Goal: Communication & Community: Answer question/provide support

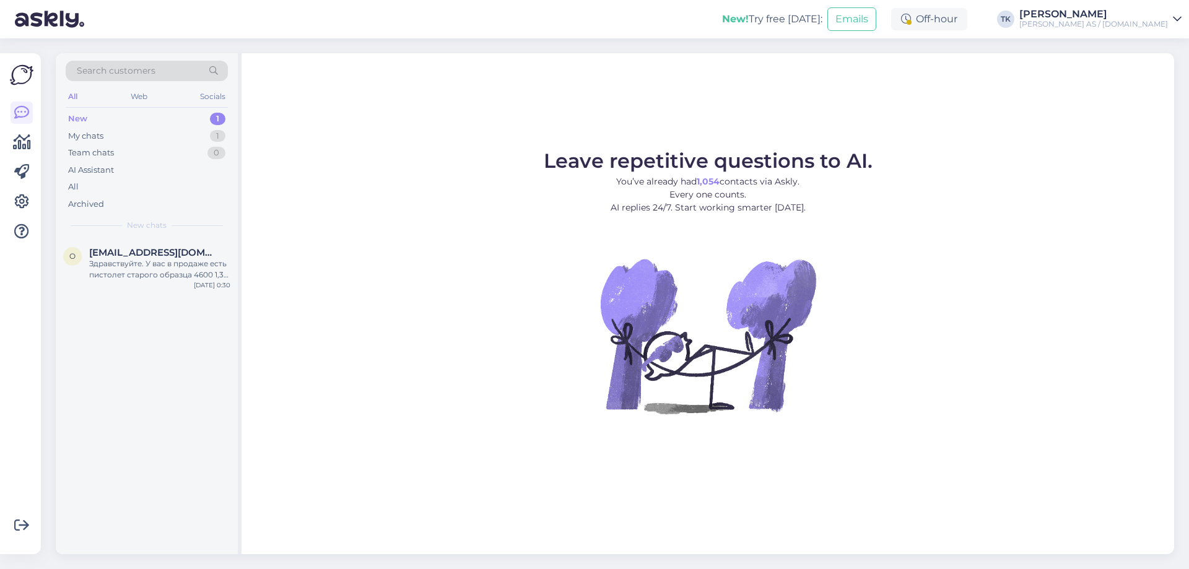
click at [92, 116] on div "New 1" at bounding box center [147, 118] width 162 height 17
click at [173, 284] on div "O [EMAIL_ADDRESS][DOMAIN_NAME] Здравствуйте. У вас в продаже есть пистолет стар…" at bounding box center [147, 266] width 182 height 56
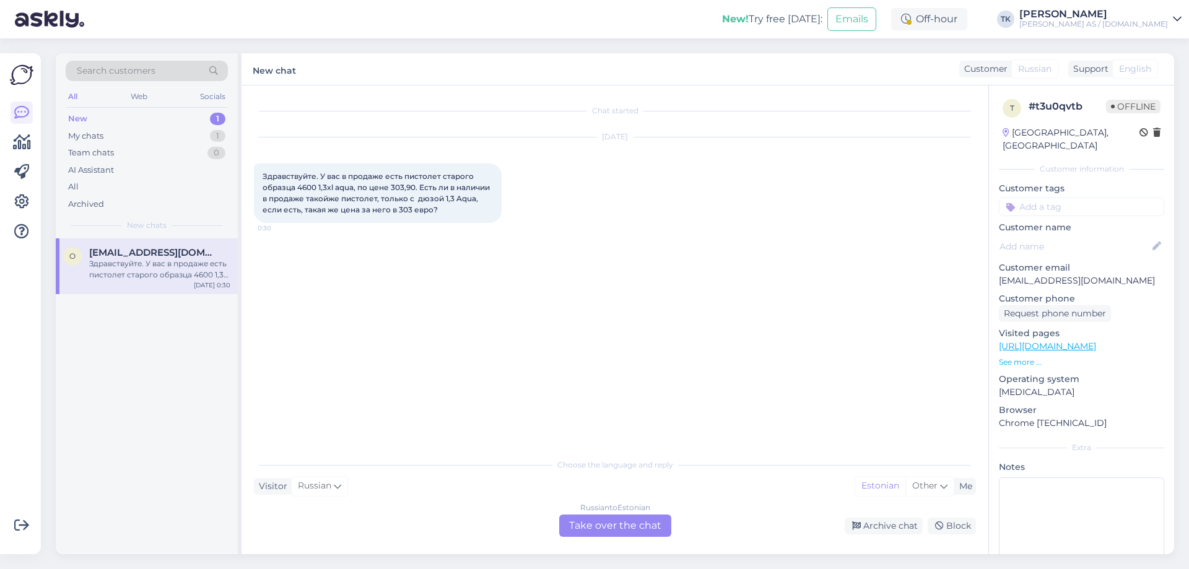
click at [608, 525] on div "Russian to Estonian Take over the chat" at bounding box center [615, 526] width 112 height 22
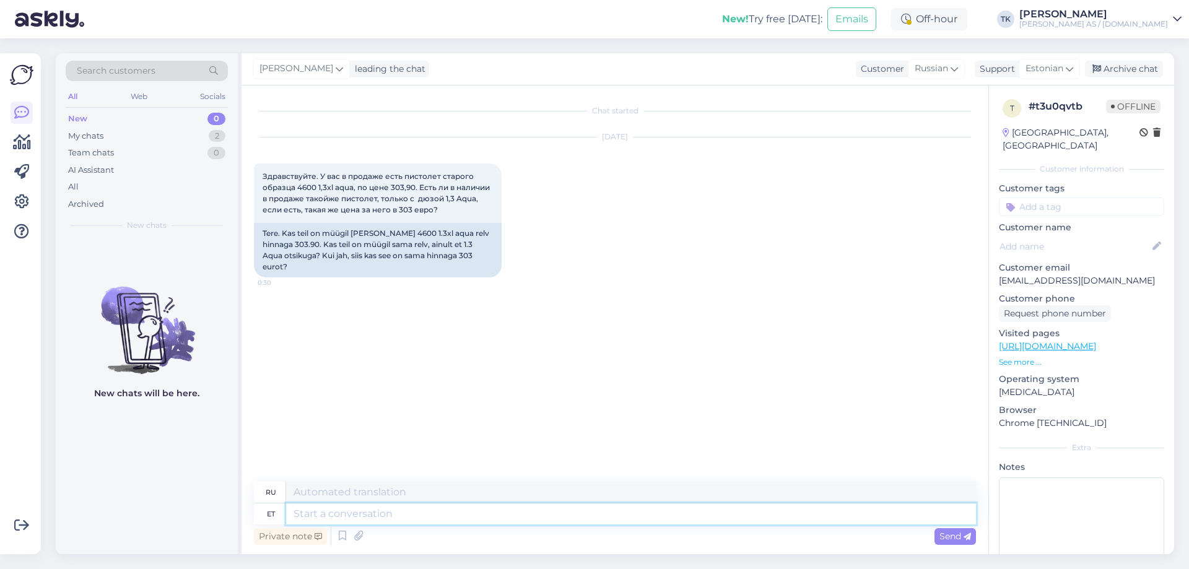
click at [313, 514] on textarea at bounding box center [631, 514] width 690 height 21
type textarea "Tere"
type textarea "Привет"
type textarea "Tere päevast"
type textarea "Добрый день"
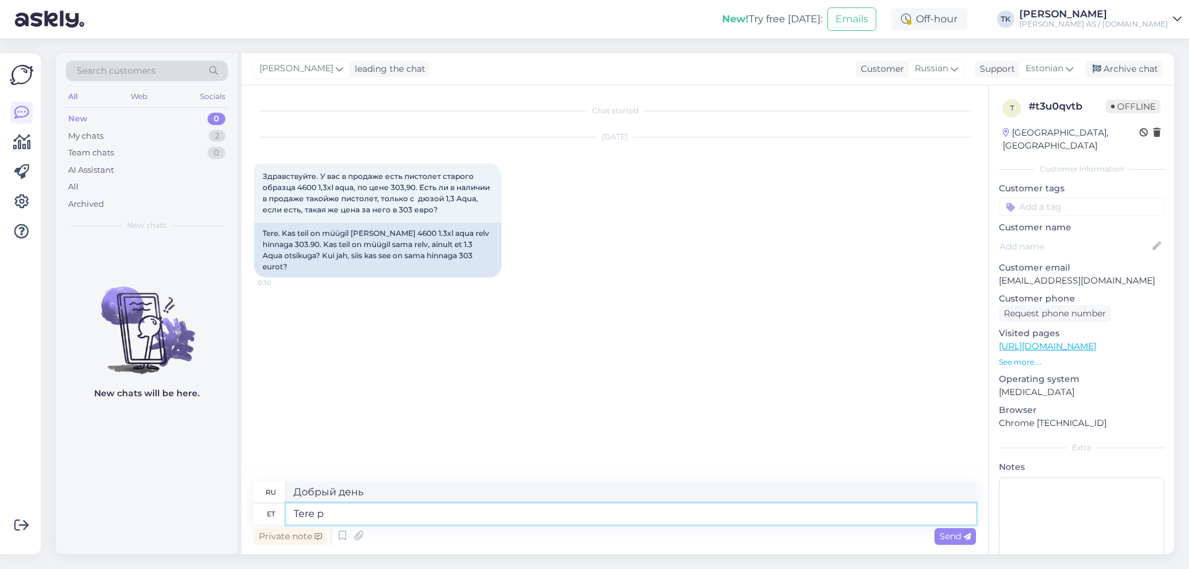
type textarea "Tere"
type textarea "Привет"
type textarea "Tere hommikust"
type textarea "Доброе утро"
type textarea "Tere hommikust Aqua"
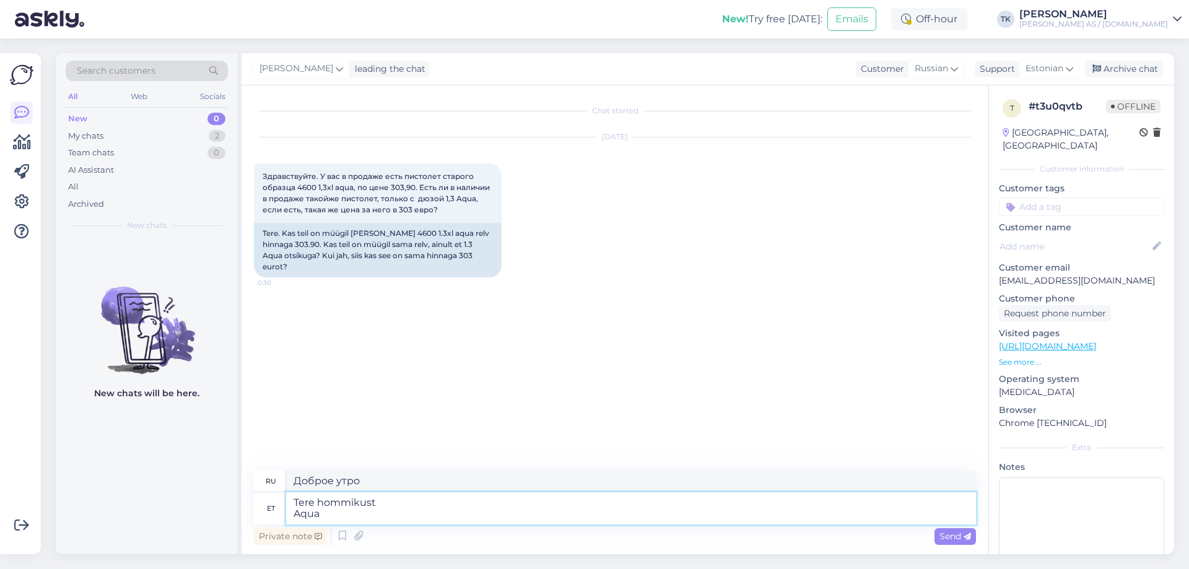
type textarea "Доброе утро, Аква"
type textarea "Tere hommikust Aqua värvipüssidest o"
type textarea "Доброе утро краскопультов Aqua"
type textarea "Tere hommikust Aqua värvipüssidest on a"
type textarea "Доброе утро Аквакрасочные пистолеты"
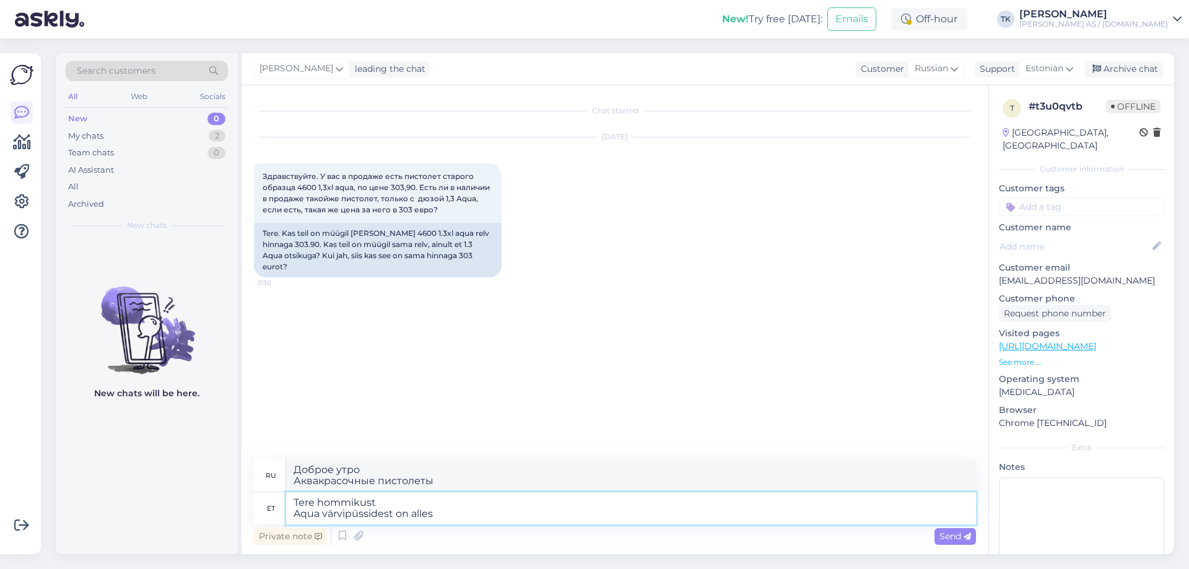
type textarea "Tere hommikust Aqua värvipüssidest on alles v"
type textarea "Доброе утро, осталось пистолетов для аквакраски."
type textarea "Tere hommikust Aqua värvipüssidest on alles veel"
type textarea "Доброе утро, в наличии осталось пистолетов для аквакраски."
click at [390, 505] on textarea "Tere hommikust Aqua värvipüssidest on alles veel" at bounding box center [631, 508] width 690 height 32
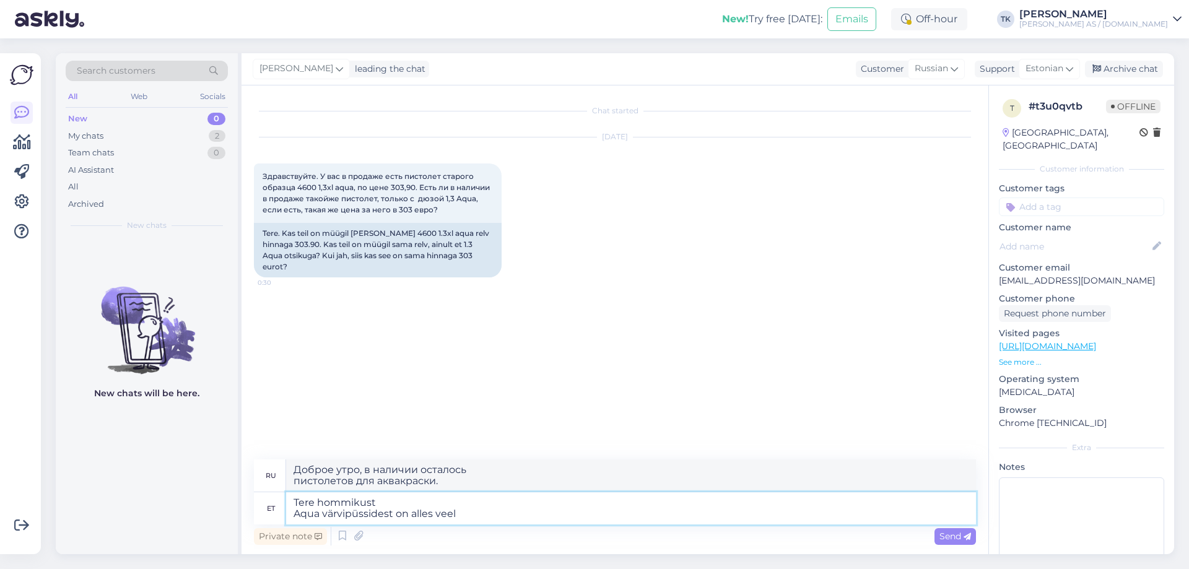
type textarea "Tere hommikust. Aqua värvipüssidest on alles veel"
type textarea "Доброе утро. пистолетов для аквакраски всё ещё в наличии."
click at [479, 510] on textarea "Tere hommikust. Aqua värvipüssidest on alles veel" at bounding box center [631, 508] width 690 height 32
type textarea "Tere hommikust. Aqua värvipüssidest on alles veel 1"
type textarea "Доброе утро. Краскопультов для аквакрасок, остался 1."
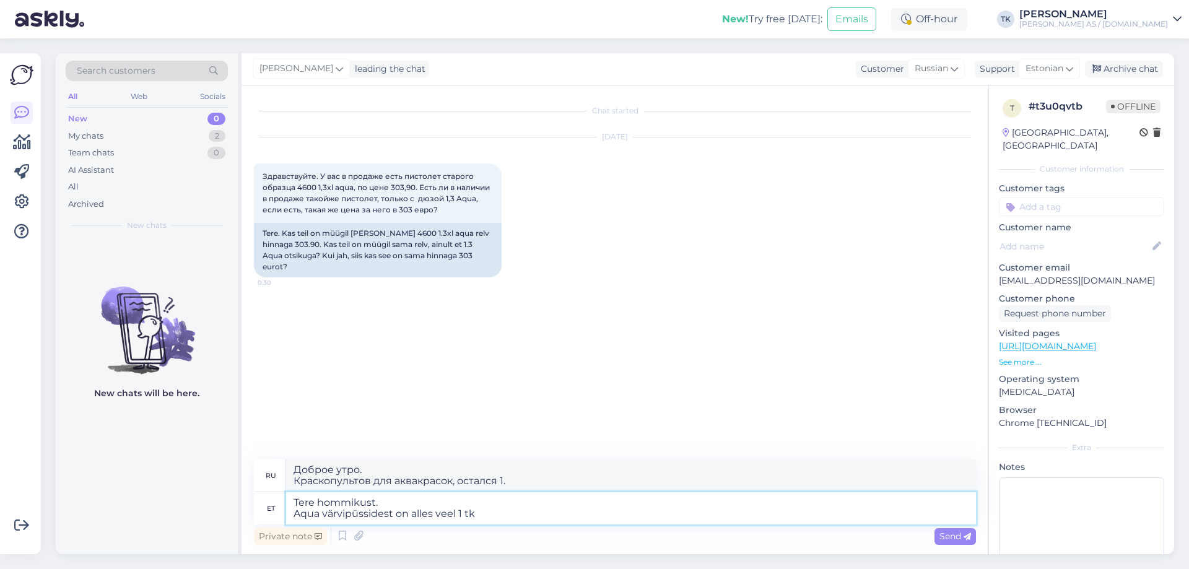
type textarea "Tere hommikust. Aqua värvipüssidest on alles veel 1 tk"
type textarea "Доброе утро. Осталась 1 штука краскопультов для аквапечати."
type textarea "Tere hommikust. Aqua värvipüssidest on alles veel 1 tk 1,3"
type textarea "Доброе утро. Остался ещё 1 пистолет для аква-краски 1.3"
type textarea "Tere hommikust. Aqua värvipüssidest on alles veel 1 tk 1,3"
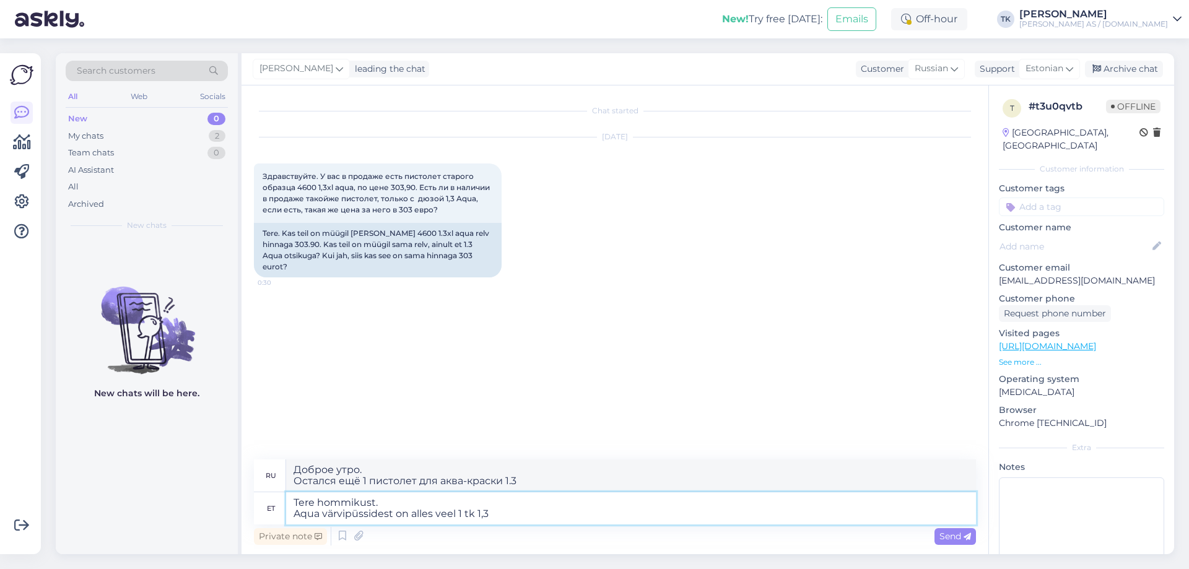
type textarea "Доброе утро. Остался еще 1 пистолет для аквакраски объемом 1,3 л."
type textarea "Tere hommikust. Aqua värvipüssidest on alles veel 1 tk 1,3x"
type textarea "Доброе утро. Остался ещё 1 пистолет для аква-краски 1.3x."
type textarea "Tere hommikust. Aqua värvipüssidest on alles veel 1 tk 1,3xl"
type textarea "Доброе утро. Аква-пистолетов осталось 1 шт. 1.3xl"
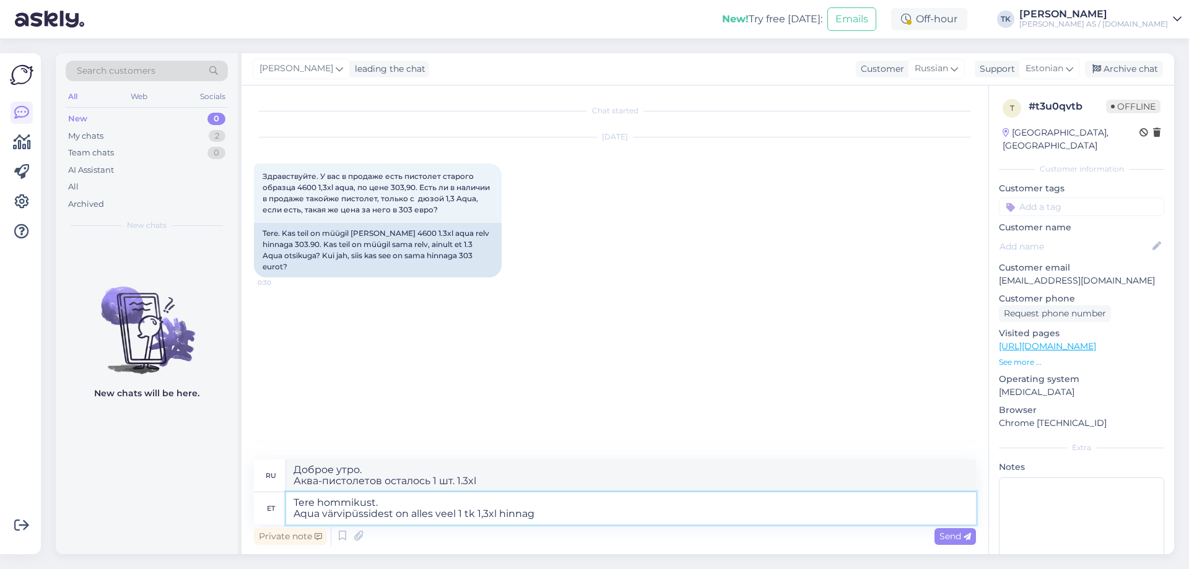
type textarea "Tere hommikust. Aqua värvipüssidest on alles veel 1 tk 1,3xl hinnaga"
type textarea "Доброе утро. Остался еще 1 пистолет для краски Aqua по цене 1,3xl."
type textarea "Tere hommikust. Aqua värvipüssidest on alles veel 1 tk 1,3xl hinnaga 303,90"
type textarea "Доброе утро. Остался еще 1 пистолет для аква-краски, 1.3xl, за 303,90."
type textarea "Tere hommikust. Aqua värvipüssidest on alles veel 1 tk 1,3xl hinnaga 303,90€"
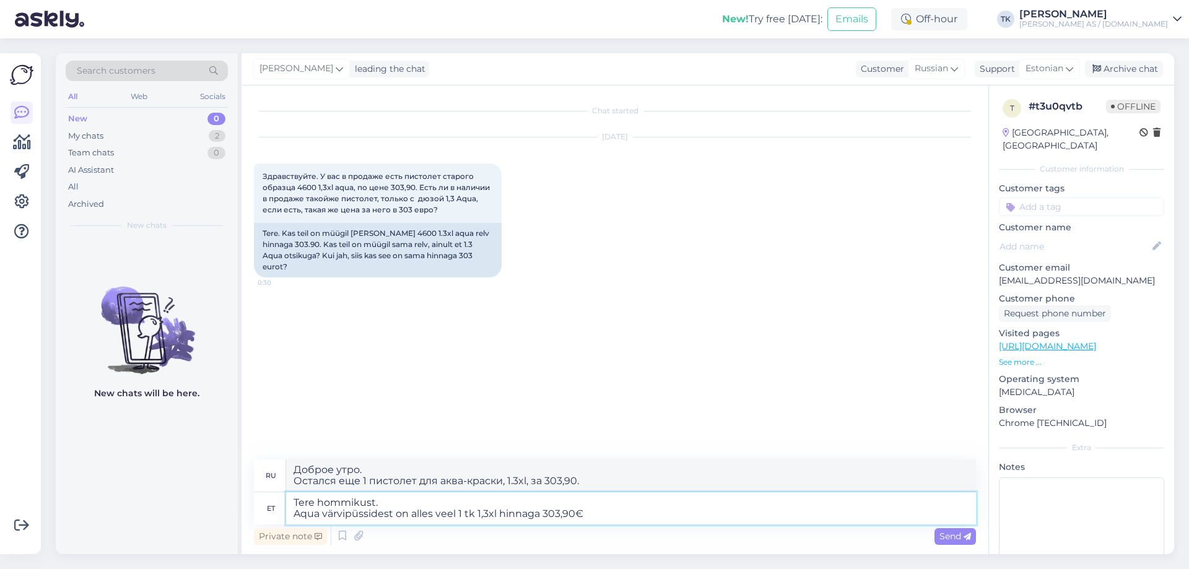
type textarea "Доброе утро. Остался еще 1 пистолет для краски Aqua, размером 1.3xl, по цене 30…"
type textarea "Tere hommikust. Aqua värvipüssidest on alles veel 1 tk 1,3xl hinnaga 303,90€."
type textarea "Доброе утро. Остался еще 1 пистолет для краски Aqua, 1.3xl, за 303,90 евро."
type textarea "Tere hommikust. Aqua värvipüssidest on alles veel 1 tk 1,3xl hinnaga 303,90€. T…"
type textarea "Доброе утро. Остался 1 пистолет для аква-краски, 1.3xl, за 303,90 евро. Другие …"
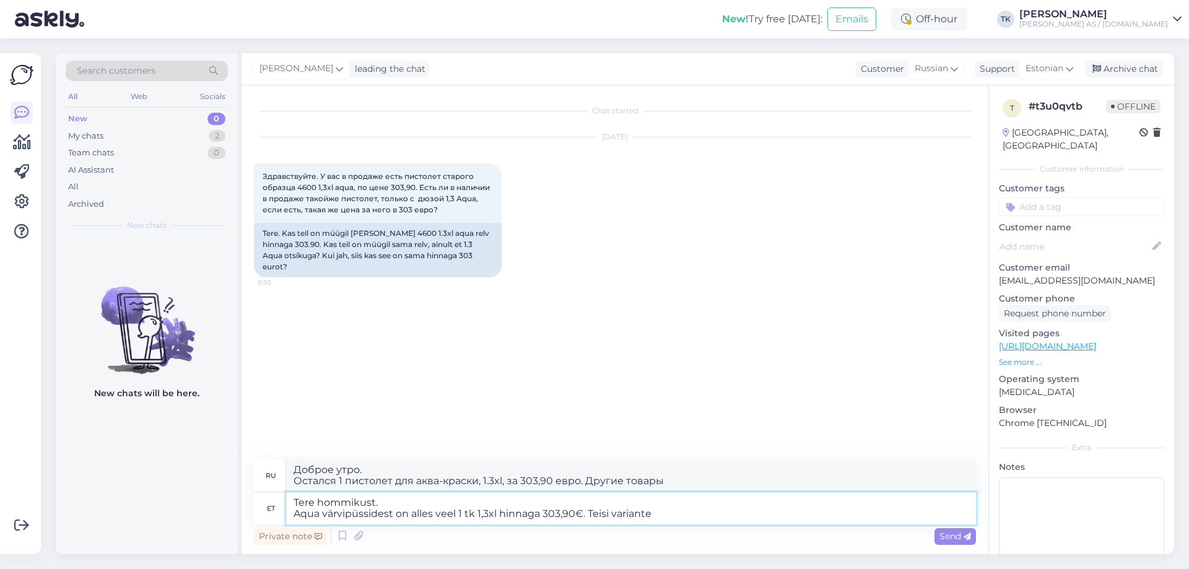
type textarea "Tere hommikust. Aqua värvipüssidest on alles veel 1 tk 1,3xl hinnaga 303,90€. T…"
type textarea "Доброе утро. Остался 1 пистолет для аква-краски размером 1.3xl за 303,90 евро. …"
type textarea "Tere hommikust. Aqua värvipüssidest on alles veel 1 tk 1,3xl hinnaga 303,90€. T…"
type textarea "Доброе утро. Остался 1 пистолет для аква-краски, 1.3xl, за €303.90. Других вари…"
type textarea "Tere hommikust. Aqua värvipüssidest on alles veel 1 tk 1,3xl hinnaga 303,90€. T…"
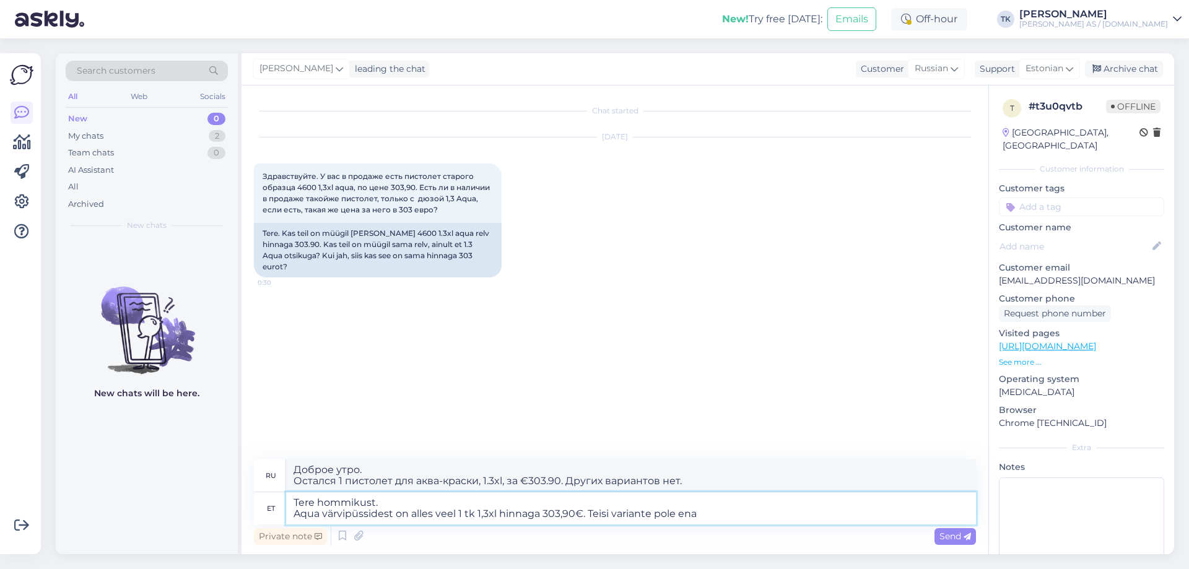
type textarea "Доброе утро. Остался 1 краскопульт Aqua Paint Pistols объёмом 1,3xl за 303,90 е…"
type textarea "Tere hommikust. Aqua värvipüssidest on alles veel 1 tk 1,3xl hinnaga 303,90€. T…"
type textarea "Доброе утро. Остался 1 пистолет для аква-краски размером 1.3xl за 303,90 евро. …"
type textarea "Tere hommikust. Aqua värvipüssidest on alles veel 1 tk 1,3xl hinnaga 303,90€. T…"
type textarea "Доброе утро. Остался 1 пистолет для аква-краски, размер 1.3xl, цена 303,90 евро…"
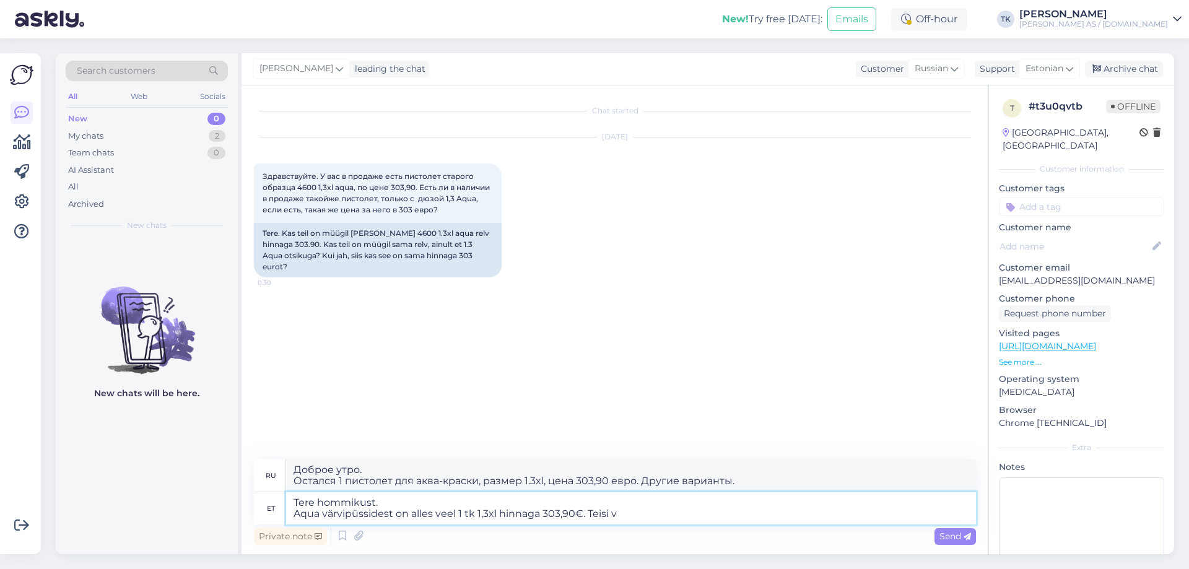
type textarea "Tere hommikust. Aqua värvipüssidest on alles veel 1 tk 1,3xl hinnaga 303,90€. T…"
type textarea "Доброе утро. Остался 1 пистолет для аква-краски, 1.3xl, за 303,90 евро. Другие …"
type textarea "Tere hommikust. Aqua värvipüssidest on alles veel 1 tk 1,3xl hinnaga 303,90€. T…"
type textarea "Доброе утро. Остался пистолет для аква-краски 1.3xl за 303,90 евро. Другие крас…"
type textarea "Tere hommikust. Aqua värvipüssidest on alles veel 1 tk 1,3xl hinnaga 303,90€. T…"
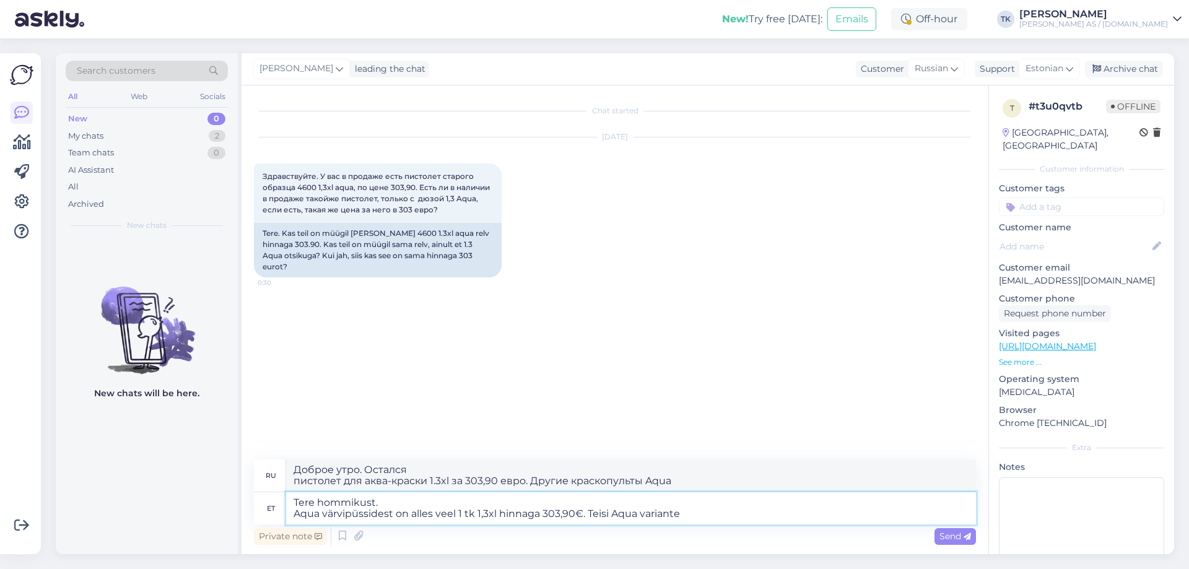
type textarea "Доброе утро. Остался один краскопульт Aqua, 1.3xl, за 303,90 евро. Другие вариа…"
type textarea "Tere hommikust. Aqua värvipüssidest on alles veel 1 tk 1,3xl hinnaga 303,90€. T…"
type textarea "Доброе утро. Остался один краскопульт Aqua, 1.3xl, за 303,90 евро. Есть и други…"
type textarea "Tere hommikust. Aqua värvipüssidest on alles veel 1 tk 1,3xl hinnaga 303,90€. T…"
type textarea "Доброе утро. Остался один краскопульт Aqua, 1.3xl, за €303.90. Других вариантов…"
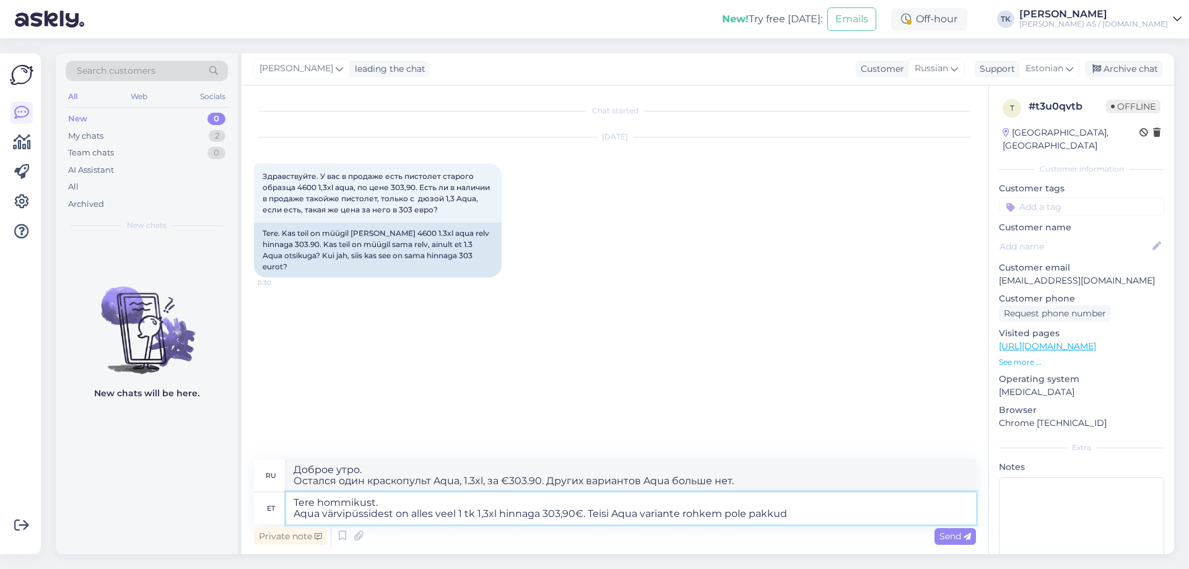
type textarea "Tere hommikust. Aqua värvipüssidest on alles veel 1 tk 1,3xl hinnaga 303,90€. T…"
type textarea "Доброе утро. Остался один краскопульт Aqua объёмом 1.3xl за 303,90 евро. Других…"
type textarea "Tere hommikust. Aqua värvipüssidest on alles veel 1 tk 1,3xl hinnaga 303,90€. T…"
click at [958, 534] on span "Send" at bounding box center [956, 536] width 32 height 11
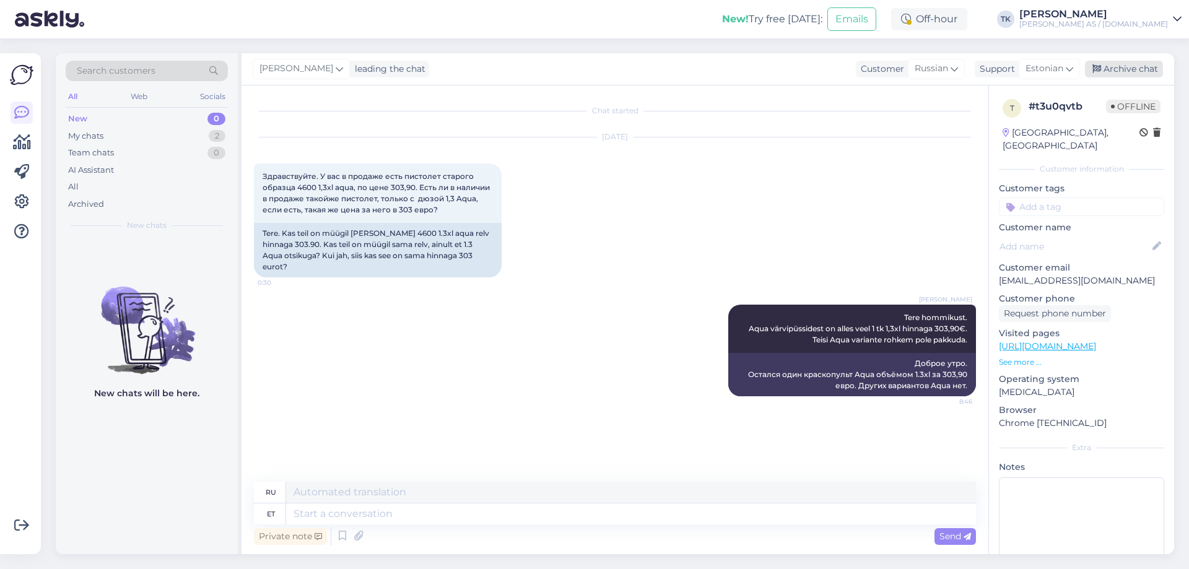
click at [1137, 66] on div "Archive chat" at bounding box center [1124, 69] width 78 height 17
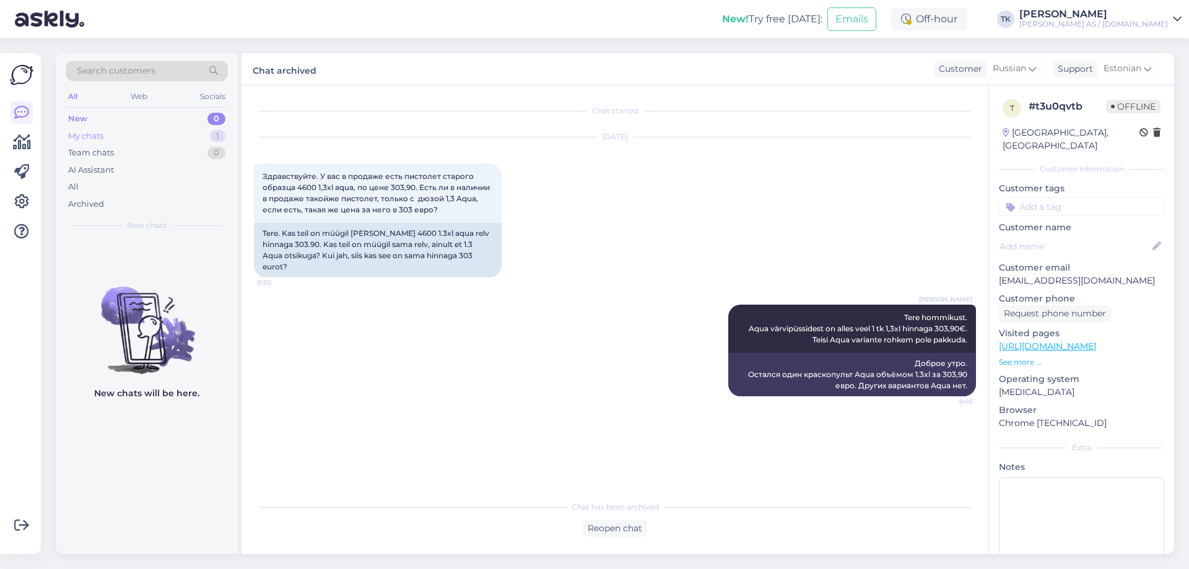
click at [84, 133] on div "My chats" at bounding box center [85, 136] width 35 height 12
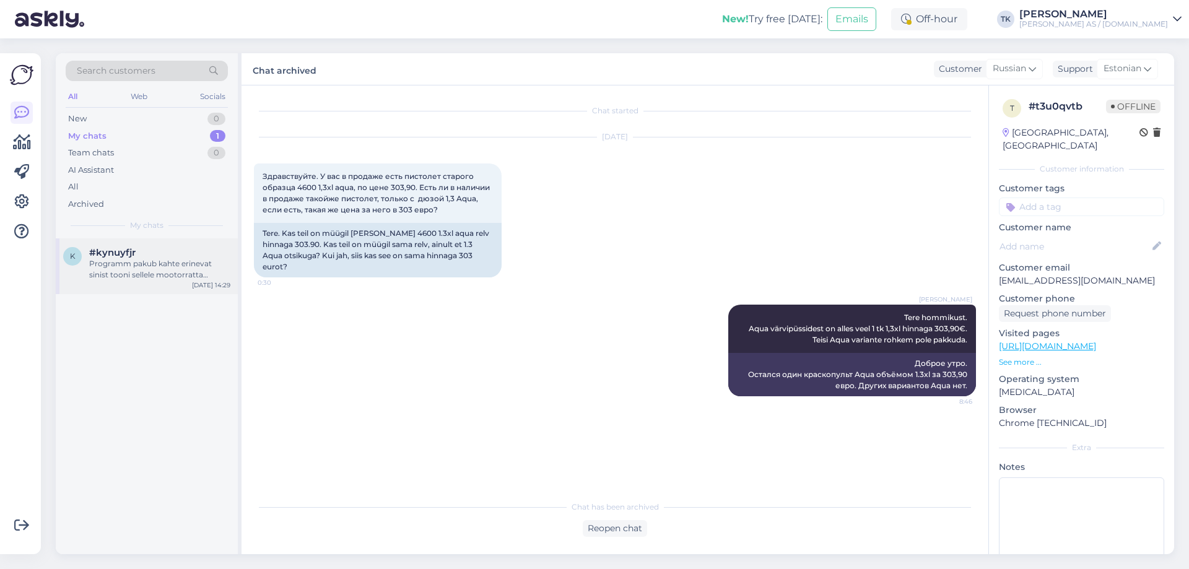
click at [140, 278] on div "Programm pakub kahte erinevat sinist tooni sellele mootorratta mudelile ja aast…" at bounding box center [159, 269] width 141 height 22
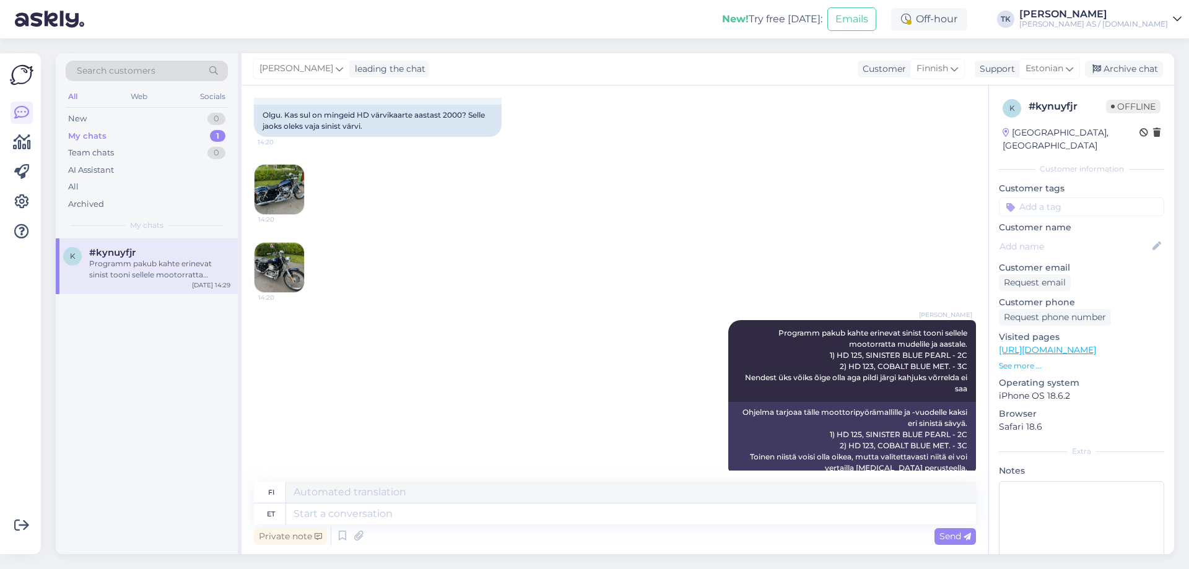
scroll to position [333, 0]
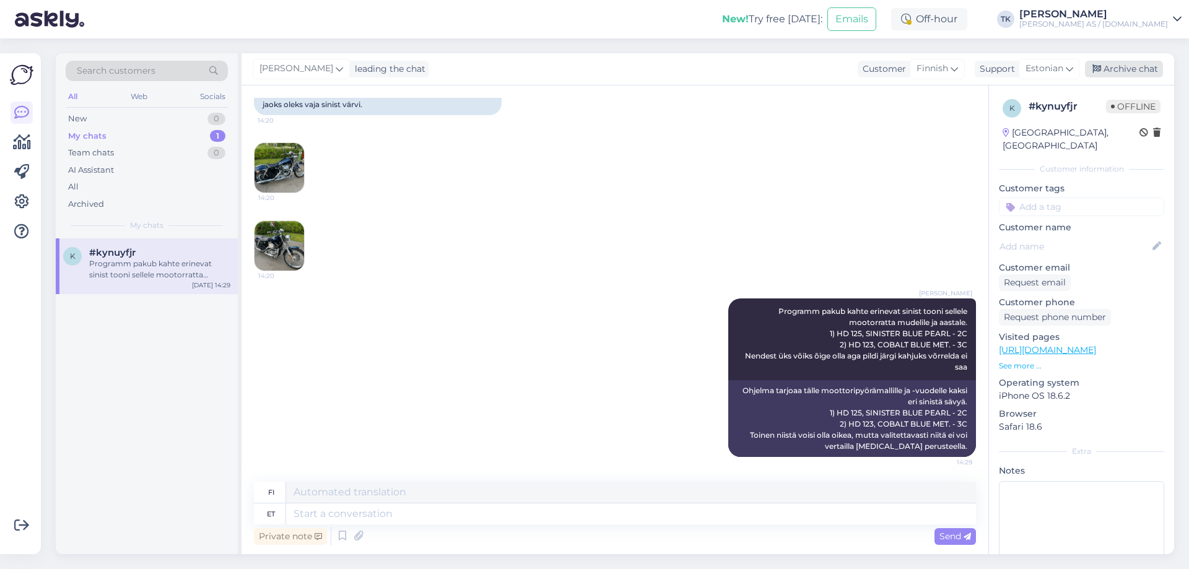
click at [1131, 66] on div "Archive chat" at bounding box center [1124, 69] width 78 height 17
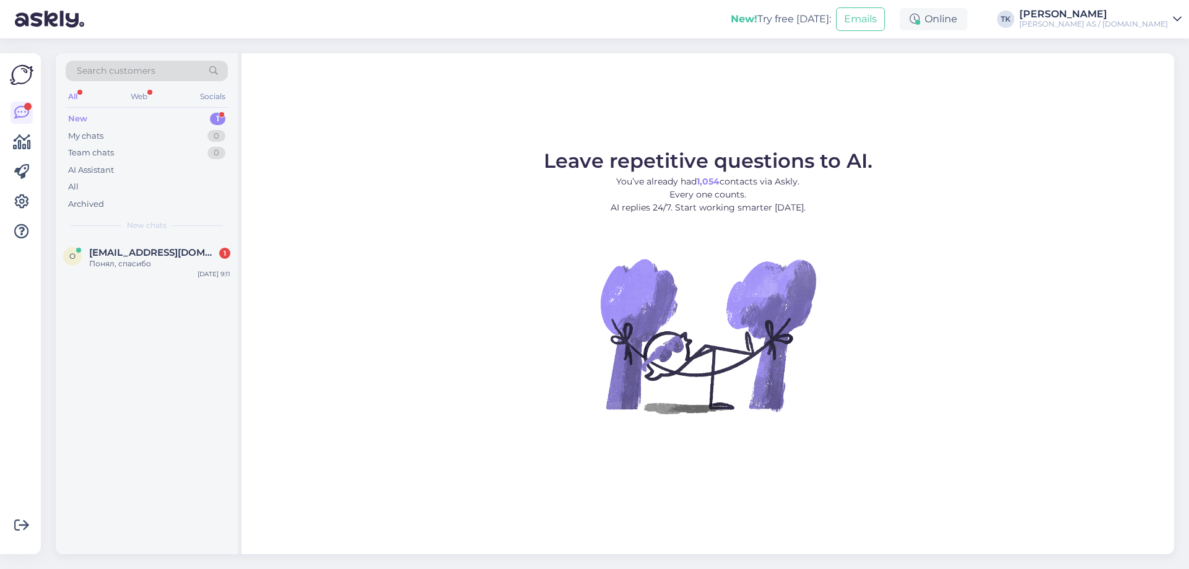
click at [91, 115] on div "New 1" at bounding box center [147, 118] width 162 height 17
click at [173, 261] on div "Понял, спасибо" at bounding box center [159, 263] width 141 height 11
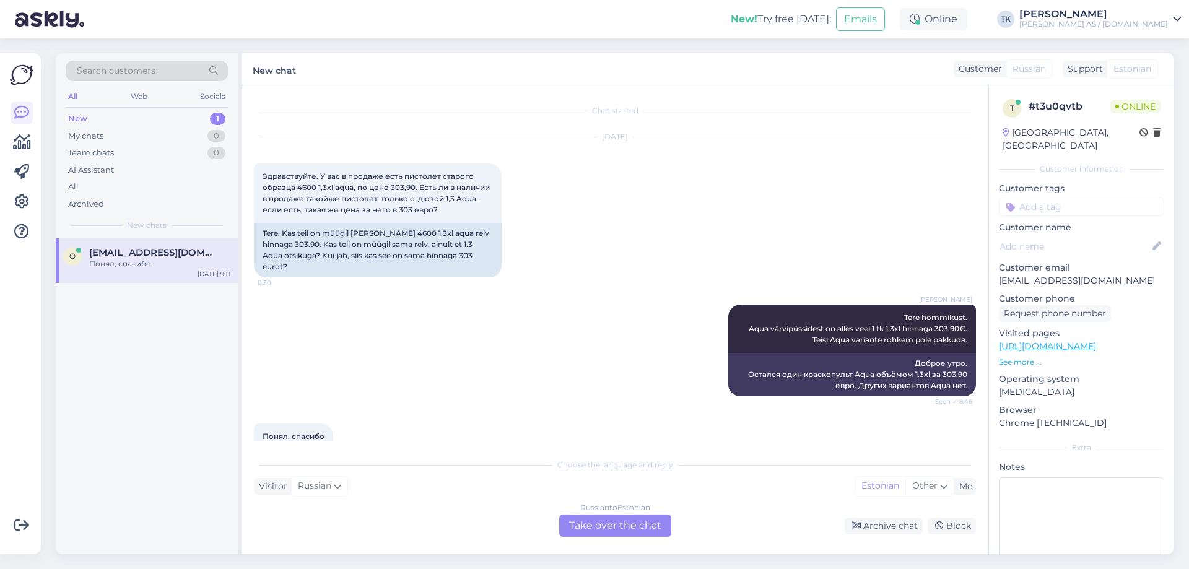
scroll to position [43, 0]
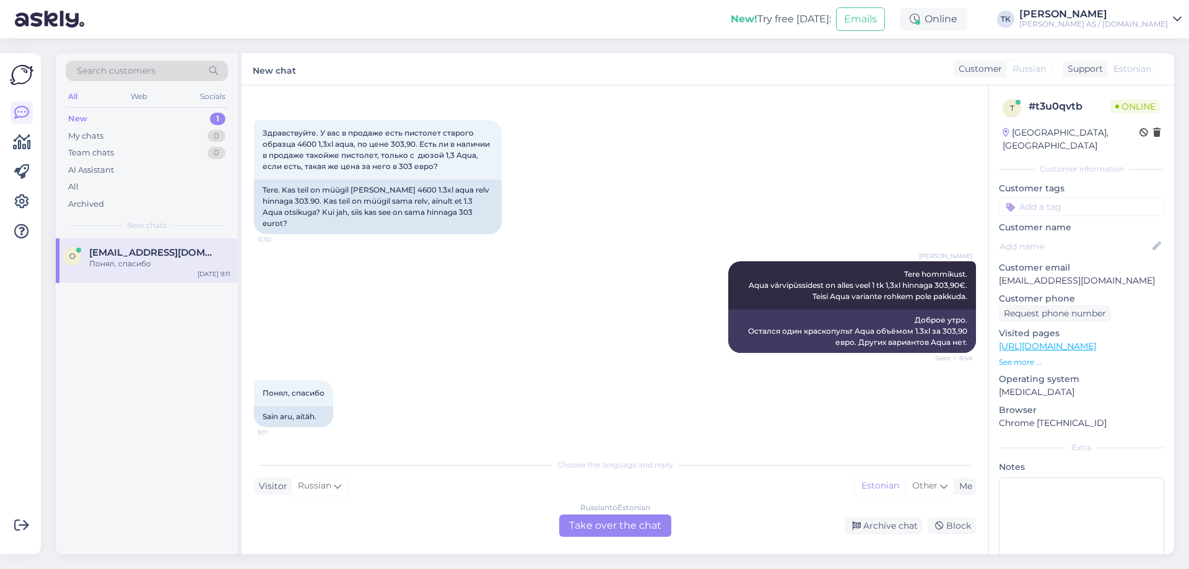
click at [622, 528] on div "Russian to Estonian Take over the chat" at bounding box center [615, 526] width 112 height 22
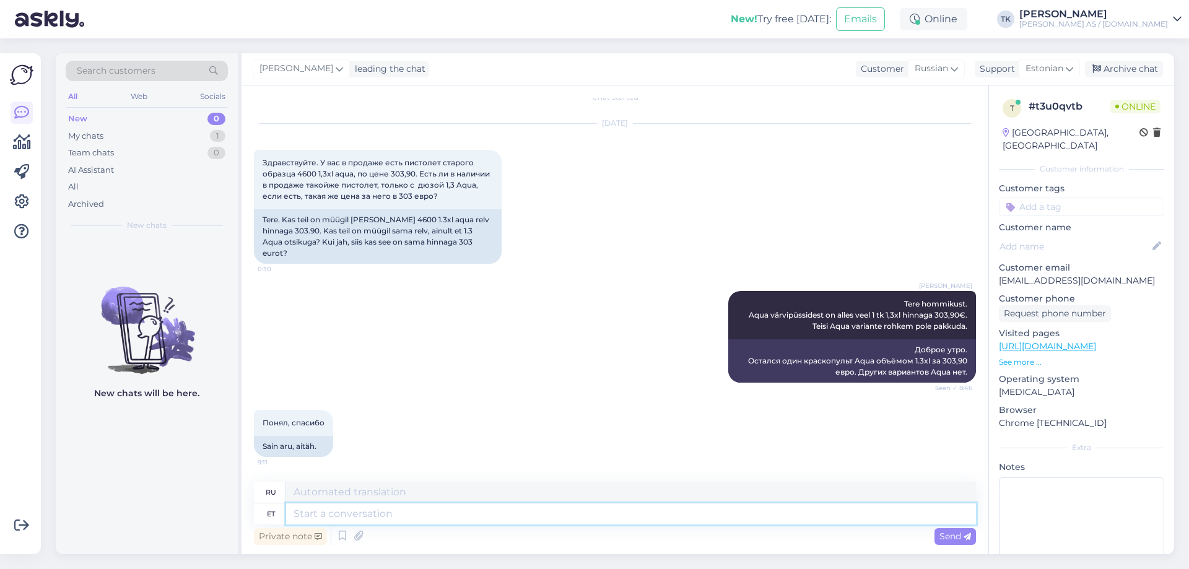
click at [335, 513] on textarea at bounding box center [631, 514] width 690 height 21
type textarea "Palun"
type textarea "Пожалуйста"
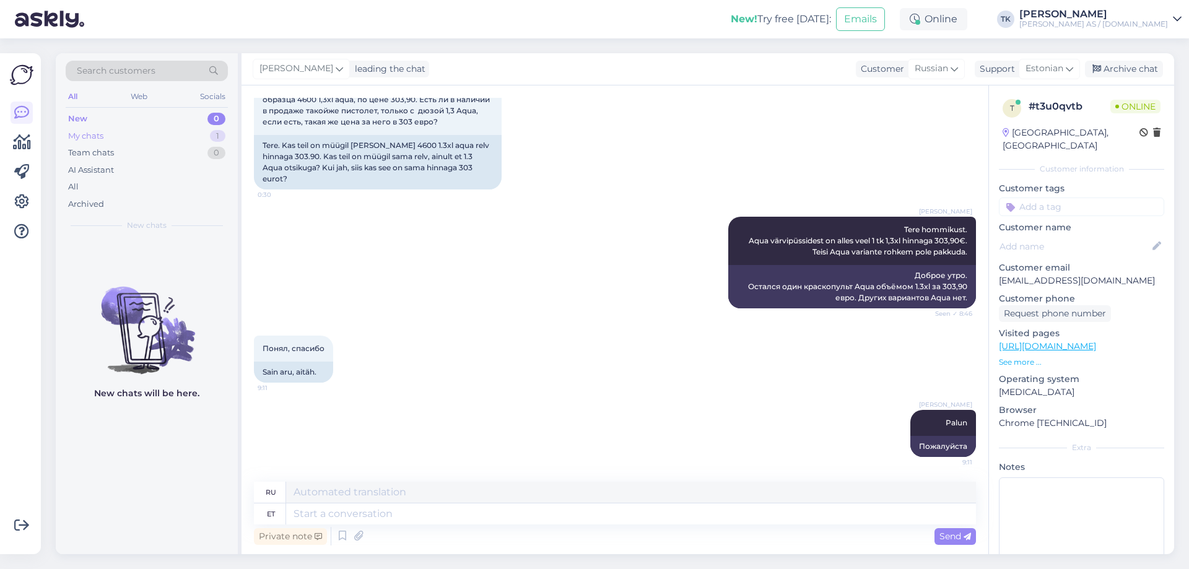
click at [86, 135] on div "My chats" at bounding box center [85, 136] width 35 height 12
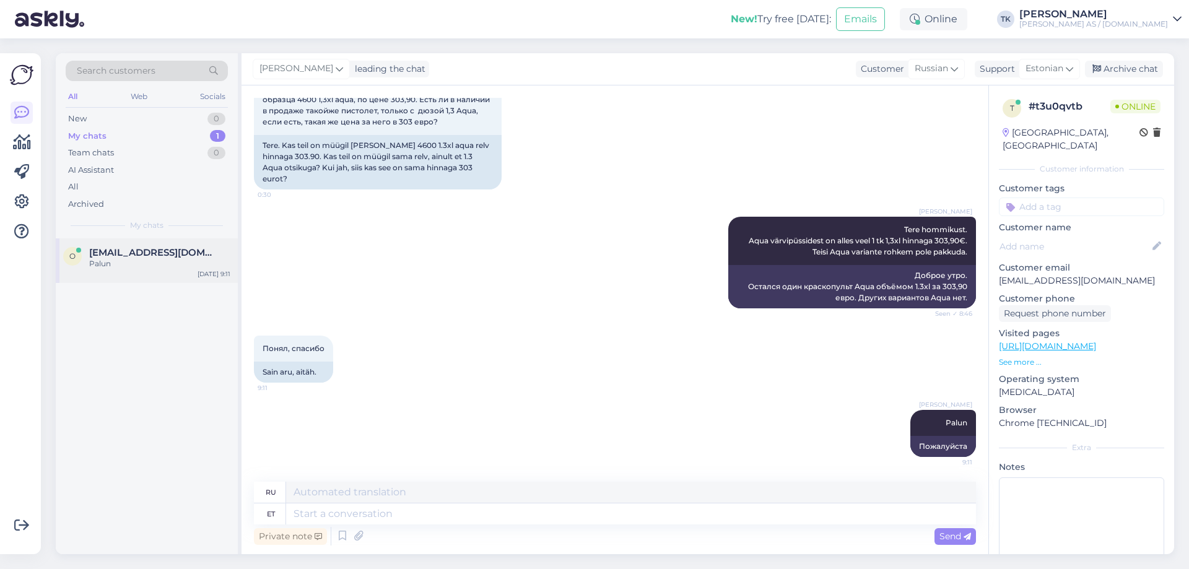
click at [113, 256] on span "[EMAIL_ADDRESS][DOMAIN_NAME]" at bounding box center [153, 252] width 129 height 11
click at [1145, 66] on div "Archive chat" at bounding box center [1124, 69] width 78 height 17
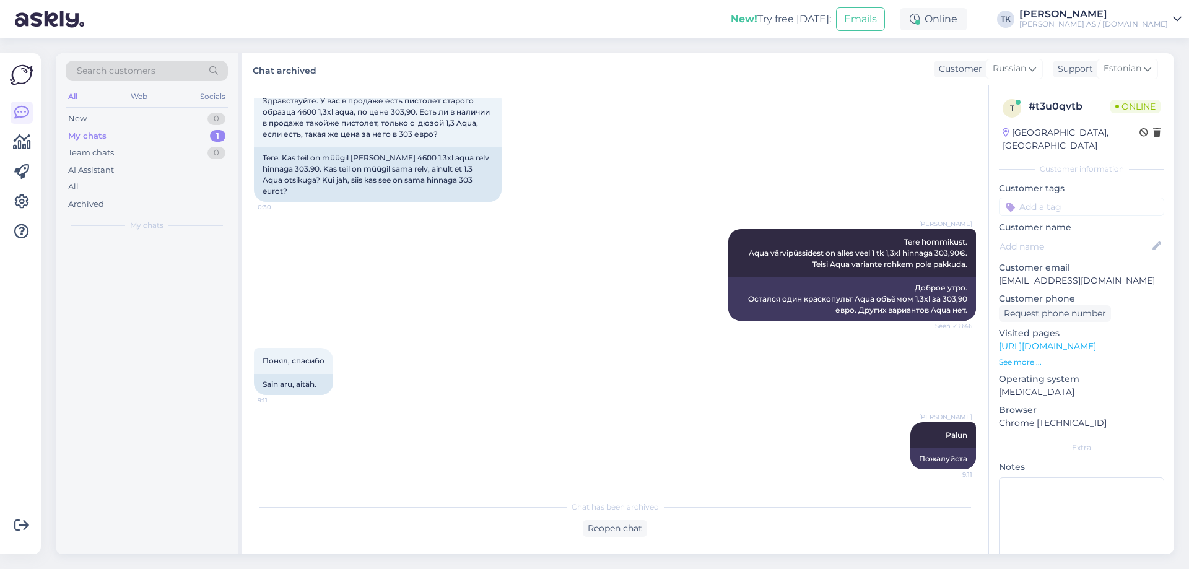
scroll to position [76, 0]
